Goal: Task Accomplishment & Management: Manage account settings

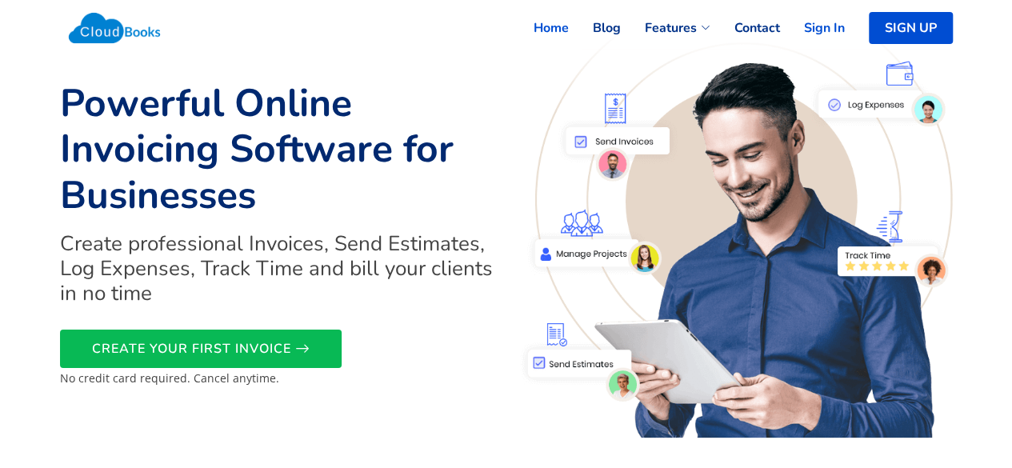
click at [825, 26] on link "Sign In" at bounding box center [812, 27] width 65 height 35
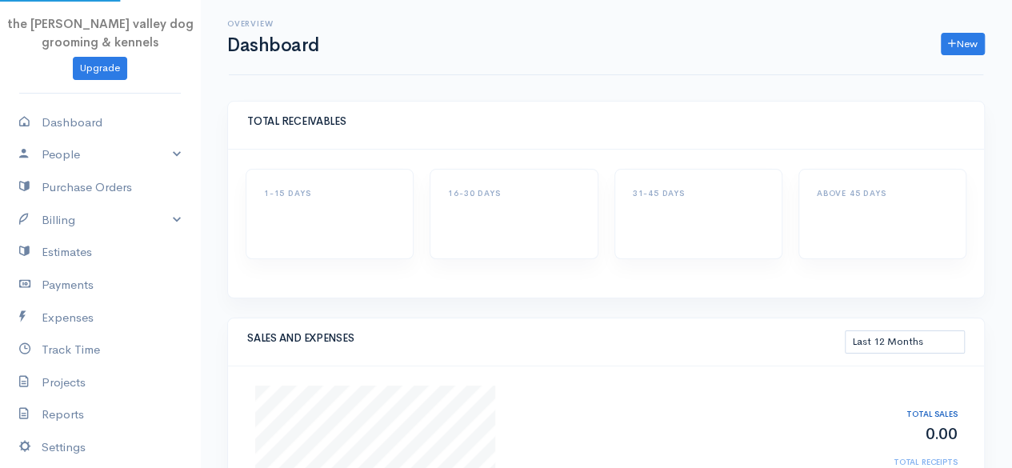
select select "365"
